Goal: Navigation & Orientation: Understand site structure

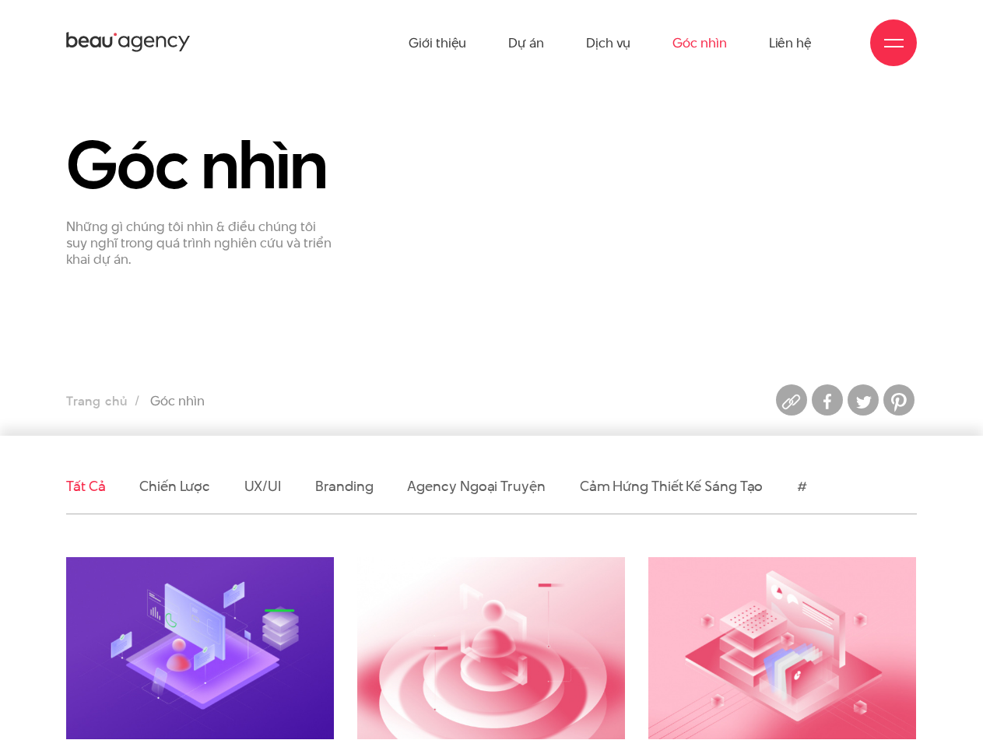
click at [894, 43] on div at bounding box center [893, 42] width 19 height 19
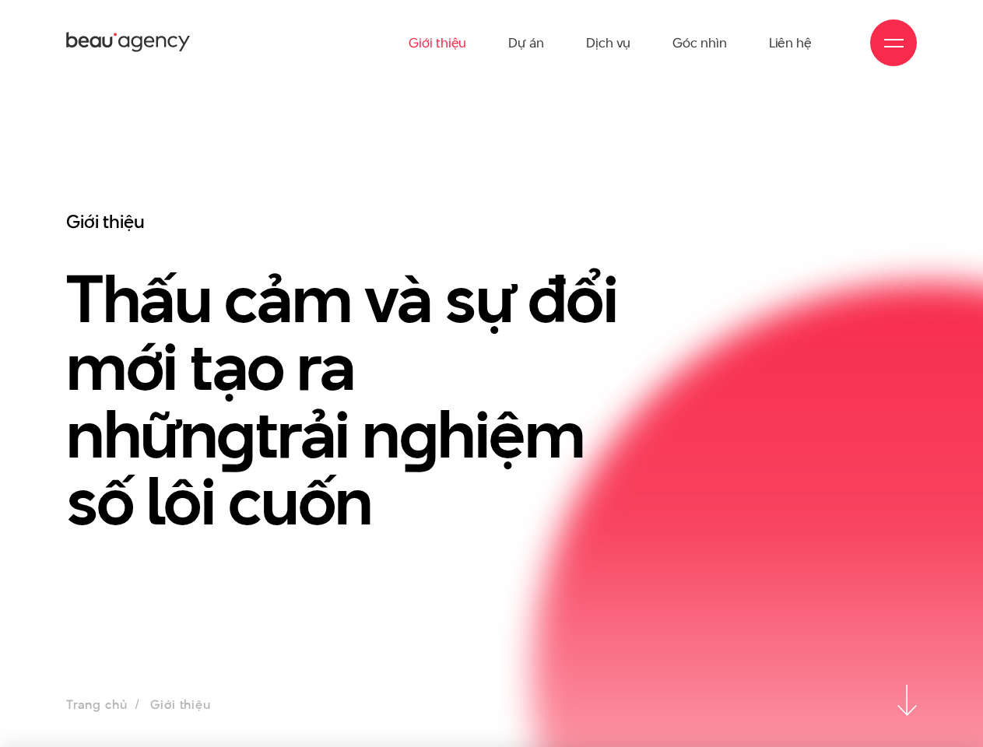
click at [894, 43] on div at bounding box center [893, 42] width 19 height 19
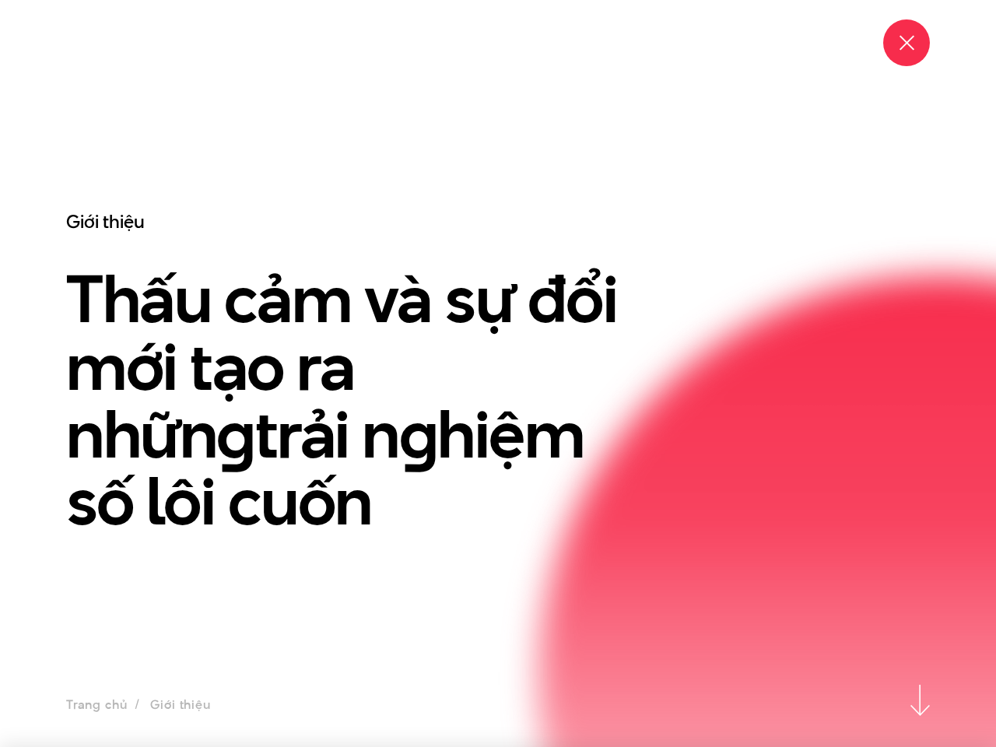
click at [907, 701] on div "Trang chủ Giới thiệu" at bounding box center [498, 700] width 996 height 31
